Goal: Information Seeking & Learning: Learn about a topic

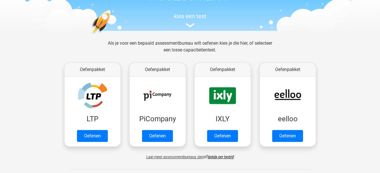
scroll to position [57, 0]
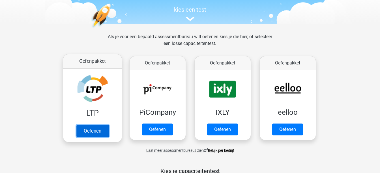
click at [96, 131] on link "Oefenen" at bounding box center [92, 131] width 32 height 12
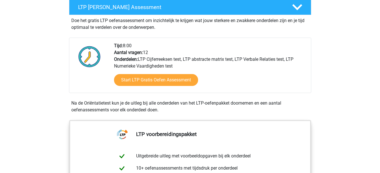
scroll to position [113, 0]
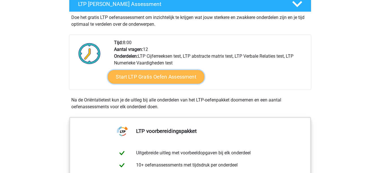
click at [164, 78] on link "Start LTP Gratis Oefen Assessment" at bounding box center [156, 77] width 97 height 14
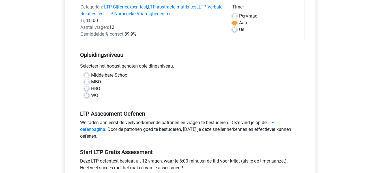
scroll to position [85, 0]
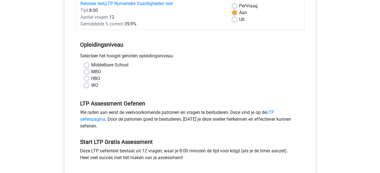
click at [91, 73] on label "MBO" at bounding box center [96, 72] width 10 height 7
click at [87, 73] on input "MBO" at bounding box center [86, 72] width 5 height 6
radio input "true"
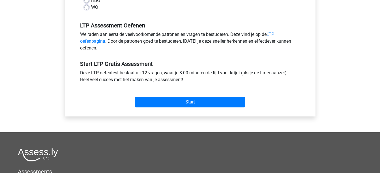
scroll to position [170, 0]
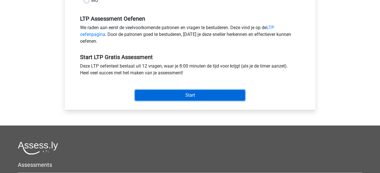
click at [189, 93] on input "Start" at bounding box center [190, 95] width 110 height 11
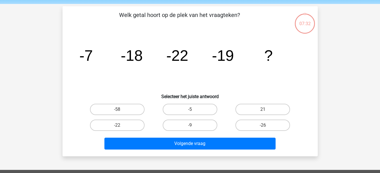
scroll to position [28, 0]
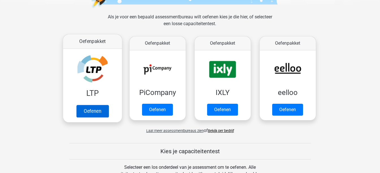
scroll to position [85, 0]
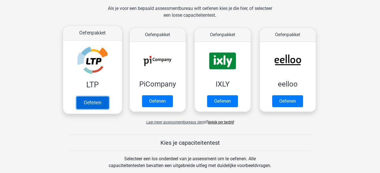
click at [94, 104] on link "Oefenen" at bounding box center [92, 103] width 32 height 12
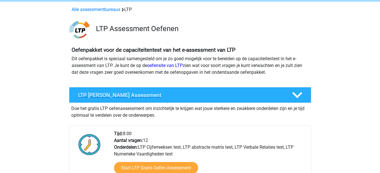
scroll to position [57, 0]
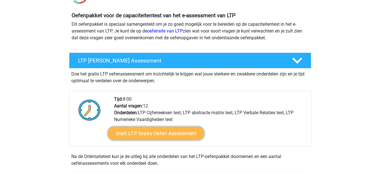
click at [144, 133] on link "Start LTP Gratis Oefen Assessment" at bounding box center [156, 134] width 97 height 14
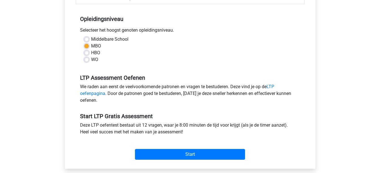
scroll to position [142, 0]
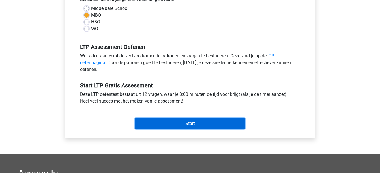
click at [172, 125] on input "Start" at bounding box center [190, 123] width 110 height 11
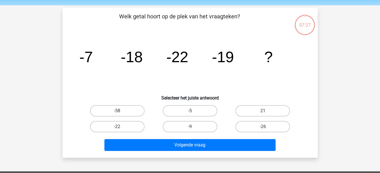
scroll to position [28, 0]
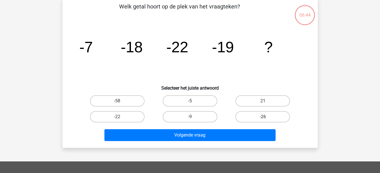
click at [262, 118] on label "-26" at bounding box center [263, 116] width 55 height 11
click at [263, 118] on input "-26" at bounding box center [265, 119] width 4 height 4
radio input "true"
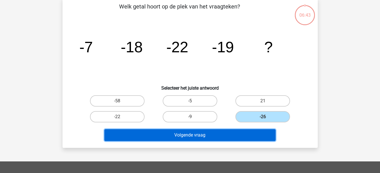
click at [200, 138] on button "Volgende vraag" at bounding box center [189, 135] width 171 height 12
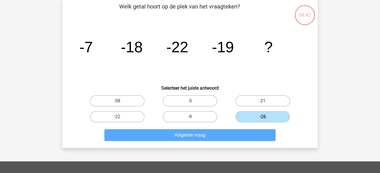
scroll to position [26, 0]
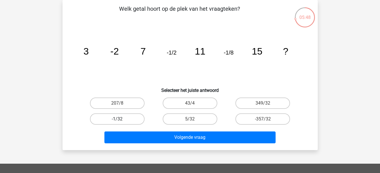
click at [113, 119] on label "-1/32" at bounding box center [117, 119] width 55 height 11
click at [117, 119] on input "-1/32" at bounding box center [119, 121] width 4 height 4
radio input "true"
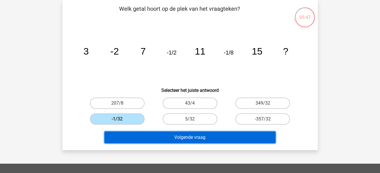
click at [187, 140] on button "Volgende vraag" at bounding box center [189, 138] width 171 height 12
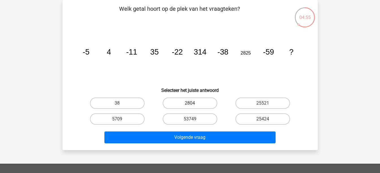
click at [185, 105] on label "2804" at bounding box center [190, 103] width 55 height 11
click at [190, 105] on input "2804" at bounding box center [192, 105] width 4 height 4
radio input "true"
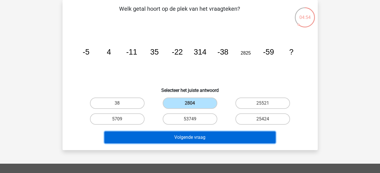
click at [207, 140] on button "Volgende vraag" at bounding box center [189, 138] width 171 height 12
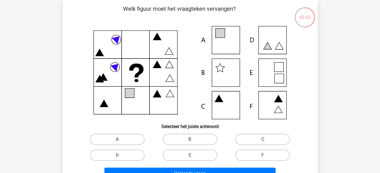
click at [249, 140] on label "C" at bounding box center [263, 139] width 55 height 11
click at [263, 140] on input "C" at bounding box center [265, 142] width 4 height 4
radio input "true"
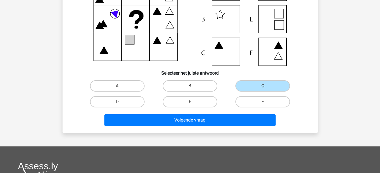
scroll to position [83, 0]
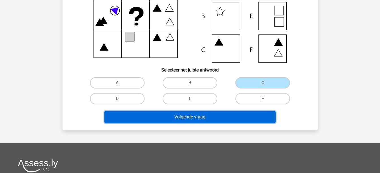
click at [196, 114] on button "Volgende vraag" at bounding box center [189, 117] width 171 height 12
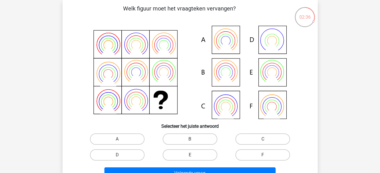
scroll to position [85, 0]
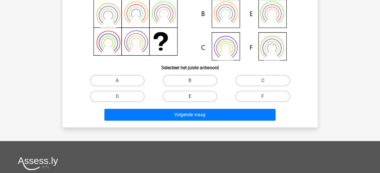
click at [191, 93] on label "E" at bounding box center [190, 96] width 55 height 11
click at [191, 97] on input "E" at bounding box center [192, 99] width 4 height 4
radio input "true"
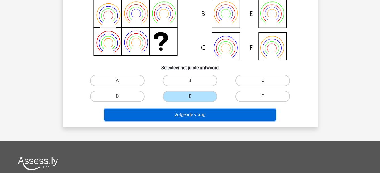
click at [201, 118] on button "Volgende vraag" at bounding box center [189, 115] width 171 height 12
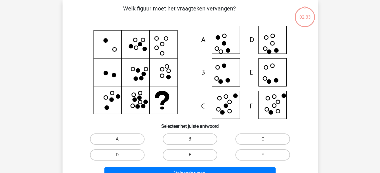
scroll to position [26, 0]
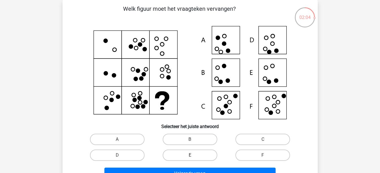
click at [199, 156] on label "E" at bounding box center [190, 155] width 55 height 11
click at [194, 156] on input "E" at bounding box center [192, 157] width 4 height 4
radio input "true"
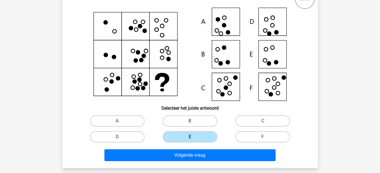
scroll to position [54, 0]
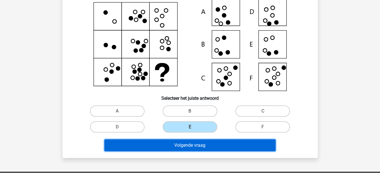
click at [192, 144] on button "Volgende vraag" at bounding box center [189, 146] width 171 height 12
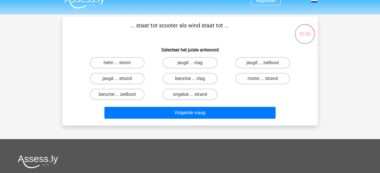
scroll to position [0, 0]
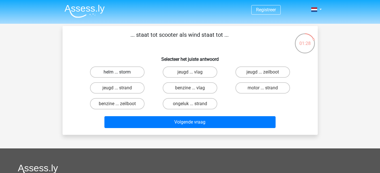
click at [124, 71] on label "helm ... storm" at bounding box center [117, 72] width 55 height 11
click at [121, 72] on input "helm ... storm" at bounding box center [119, 74] width 4 height 4
radio input "true"
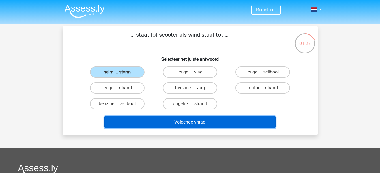
click at [191, 124] on button "Volgende vraag" at bounding box center [189, 122] width 171 height 12
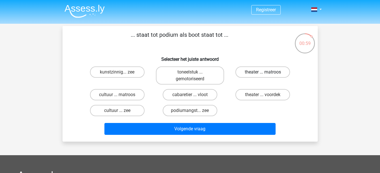
click at [254, 74] on label "theater ... matroos" at bounding box center [263, 72] width 55 height 11
click at [263, 74] on input "theater ... matroos" at bounding box center [265, 74] width 4 height 4
radio input "true"
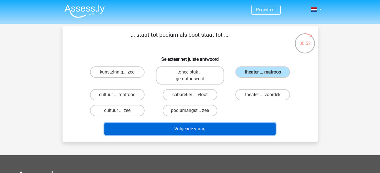
click at [213, 131] on button "Volgende vraag" at bounding box center [189, 129] width 171 height 12
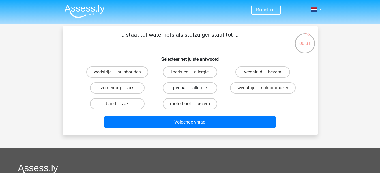
click at [185, 89] on label "pedaal ... allergie" at bounding box center [190, 87] width 55 height 11
click at [190, 89] on input "pedaal ... allergie" at bounding box center [192, 90] width 4 height 4
radio input "true"
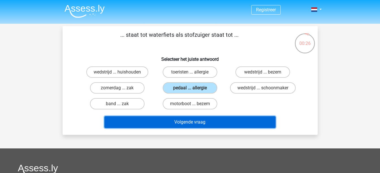
click at [196, 126] on button "Volgende vraag" at bounding box center [189, 122] width 171 height 12
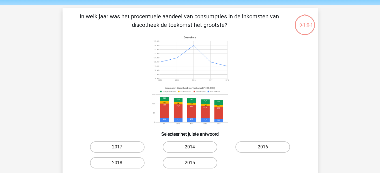
scroll to position [28, 0]
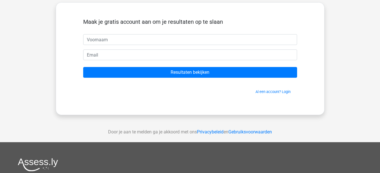
scroll to position [28, 0]
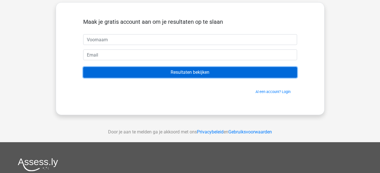
click at [178, 72] on input "Resultaten bekijken" at bounding box center [190, 72] width 214 height 11
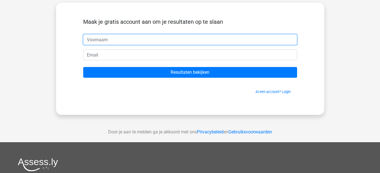
click at [117, 39] on input "text" at bounding box center [190, 39] width 214 height 11
type input "Jan"
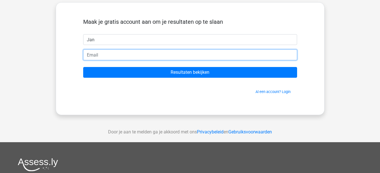
click at [98, 57] on input "email" at bounding box center [190, 55] width 214 height 11
type input "[EMAIL_ADDRESS][DOMAIN_NAME]"
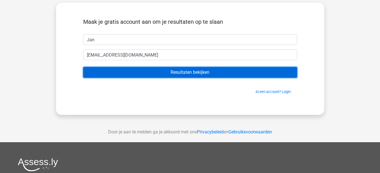
click at [178, 73] on input "Resultaten bekijken" at bounding box center [190, 72] width 214 height 11
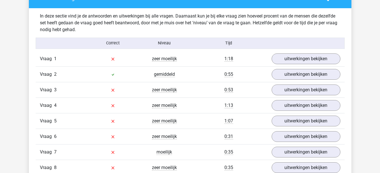
scroll to position [481, 0]
